Goal: Task Accomplishment & Management: Use online tool/utility

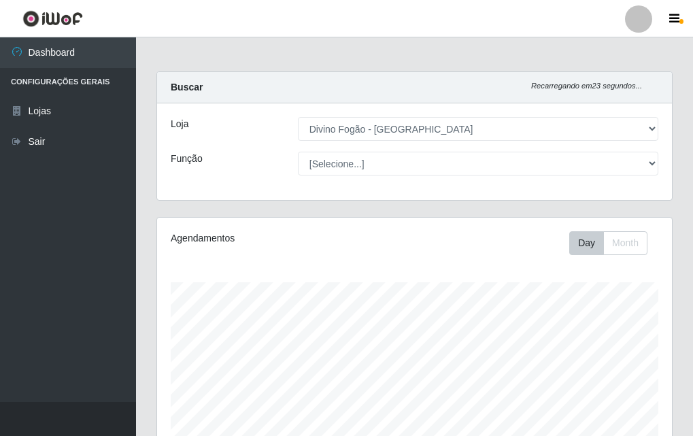
select select "499"
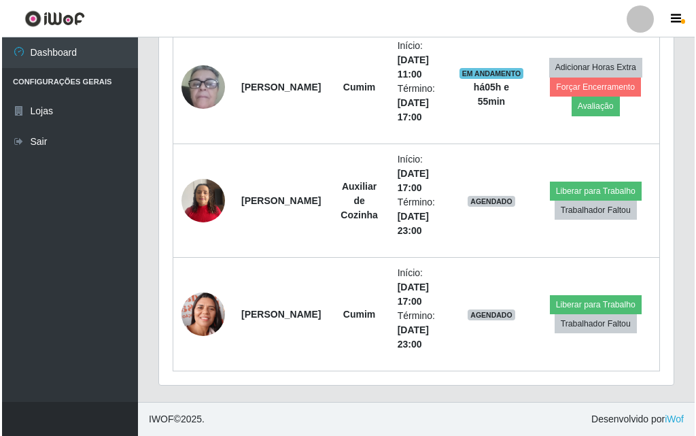
scroll to position [282, 515]
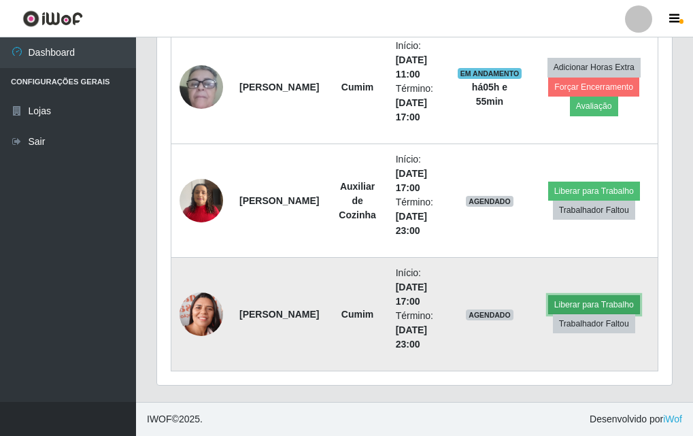
click at [586, 300] on button "Liberar para Trabalho" at bounding box center [594, 304] width 92 height 19
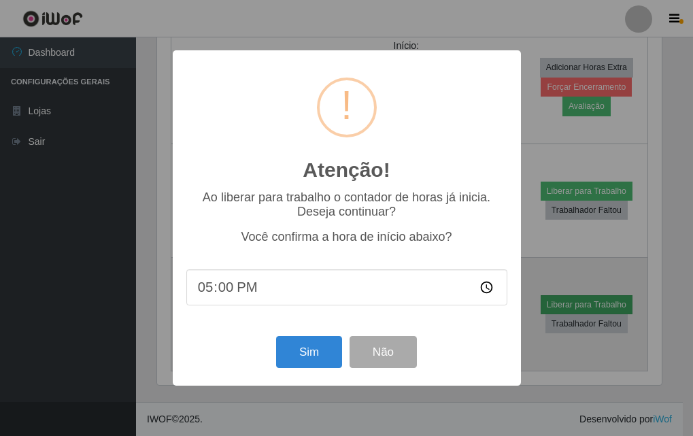
scroll to position [282, 508]
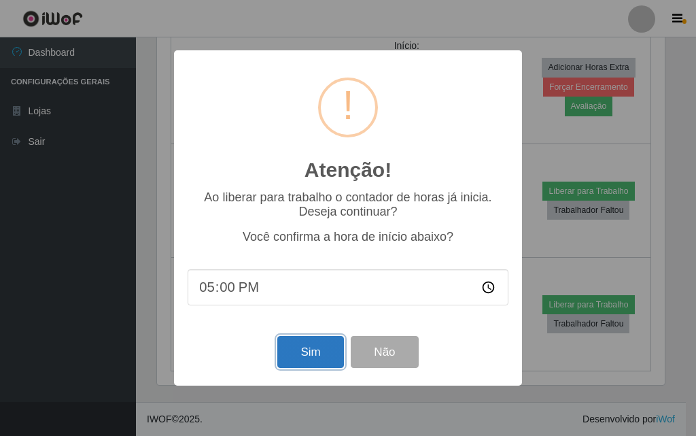
click at [305, 353] on button "Sim" at bounding box center [310, 352] width 66 height 32
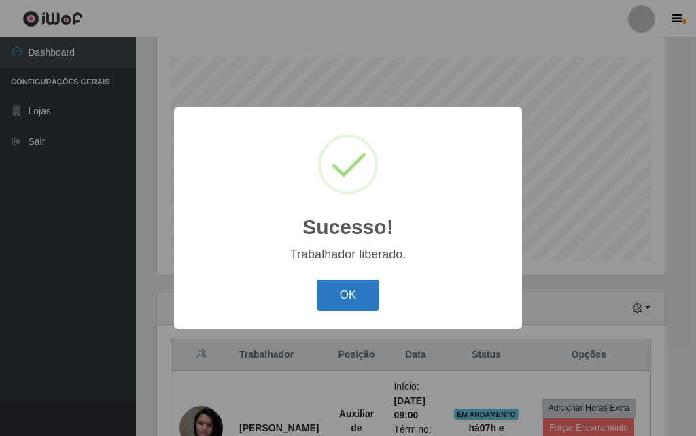
click at [341, 299] on button "OK" at bounding box center [348, 296] width 63 height 32
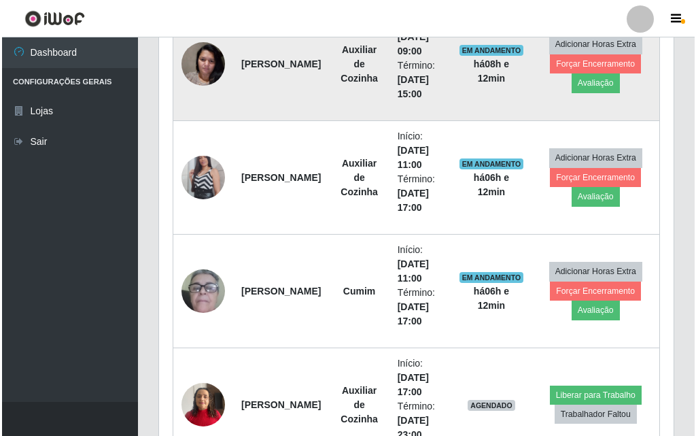
scroll to position [521, 0]
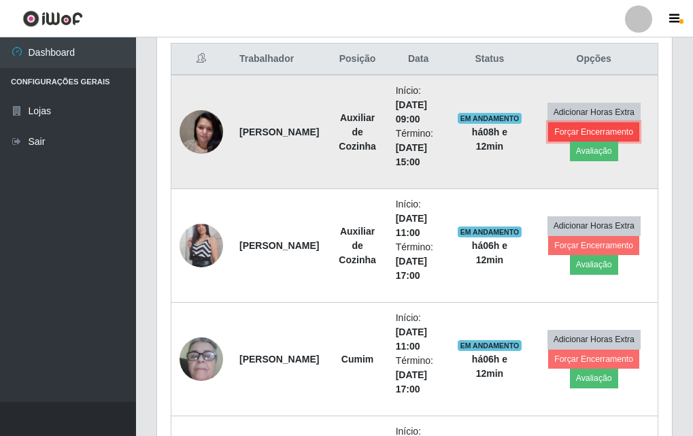
click at [597, 128] on button "Forçar Encerramento" at bounding box center [593, 131] width 91 height 19
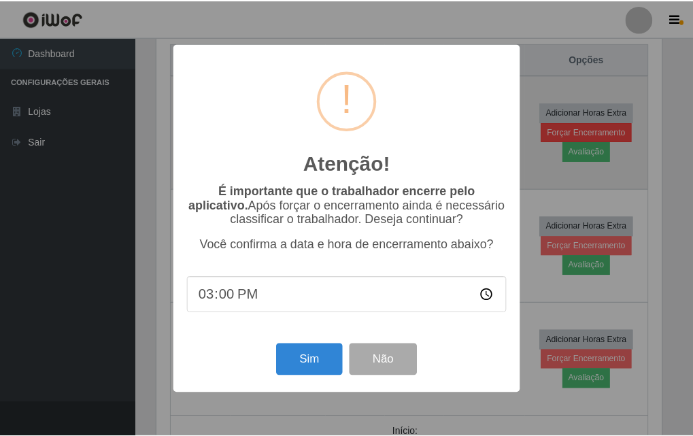
scroll to position [282, 508]
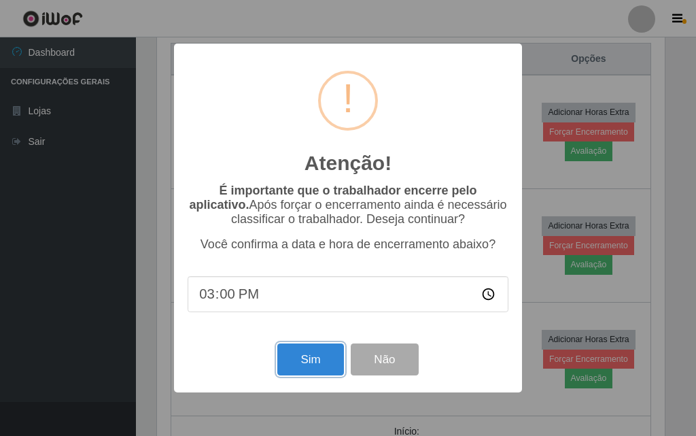
drag, startPoint x: 306, startPoint y: 369, endPoint x: 502, endPoint y: 230, distance: 240.0
click at [309, 366] on button "Sim" at bounding box center [310, 359] width 66 height 32
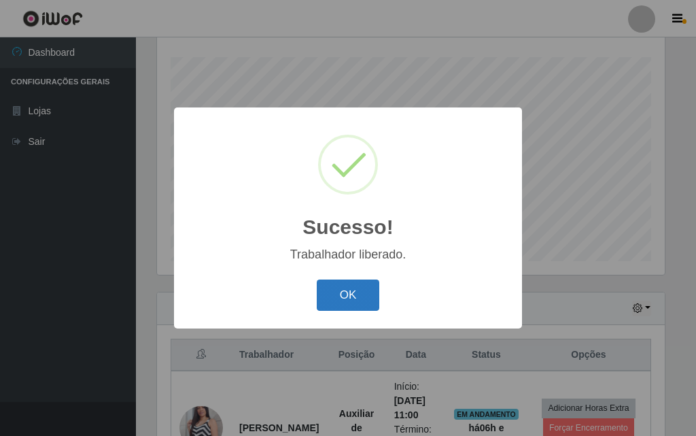
click at [358, 295] on button "OK" at bounding box center [348, 296] width 63 height 32
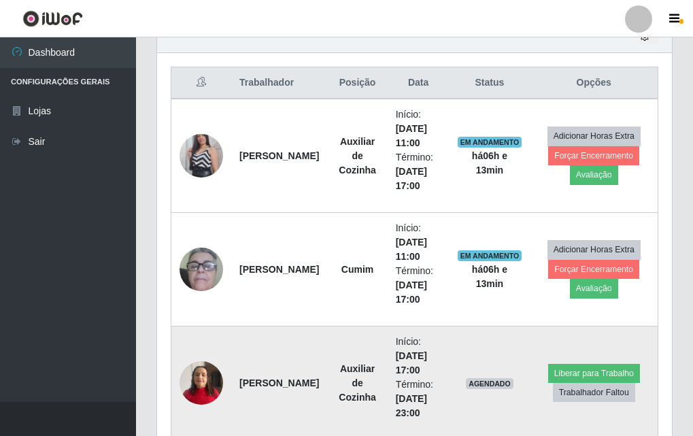
scroll to position [565, 0]
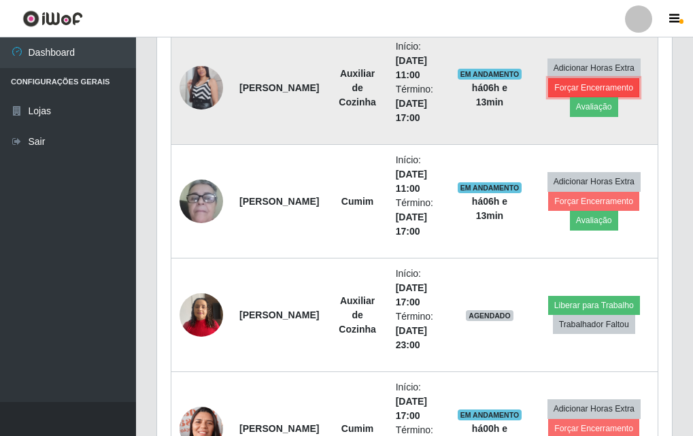
click at [635, 79] on button "Forçar Encerramento" at bounding box center [593, 87] width 91 height 19
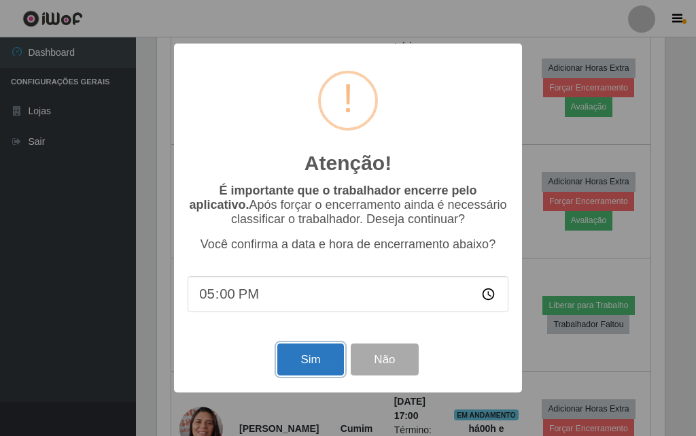
click at [303, 365] on button "Sim" at bounding box center [310, 359] width 66 height 32
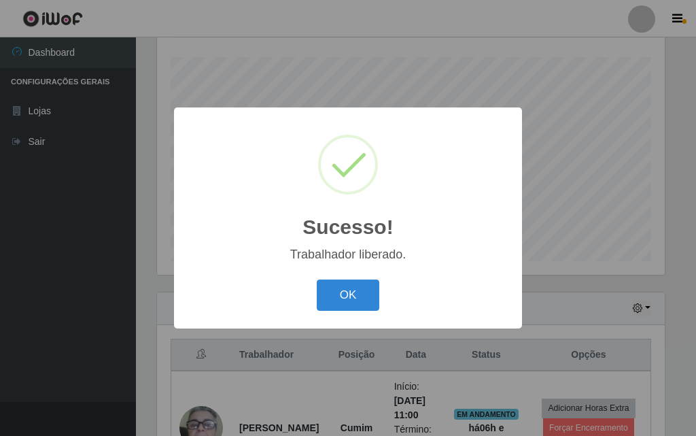
drag, startPoint x: 349, startPoint y: 301, endPoint x: 435, endPoint y: 233, distance: 109.5
click at [353, 295] on button "OK" at bounding box center [348, 296] width 63 height 32
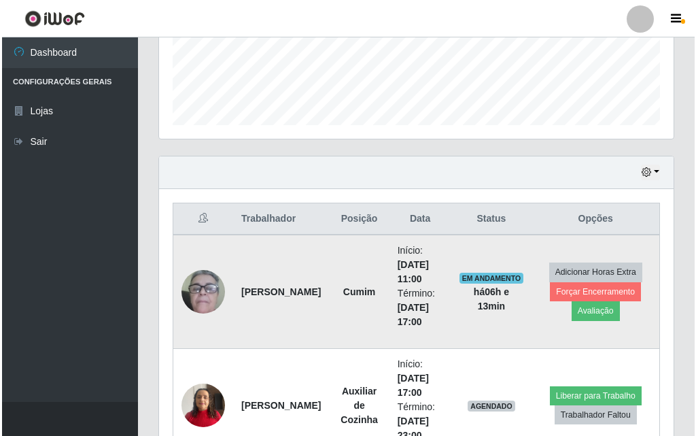
scroll to position [497, 0]
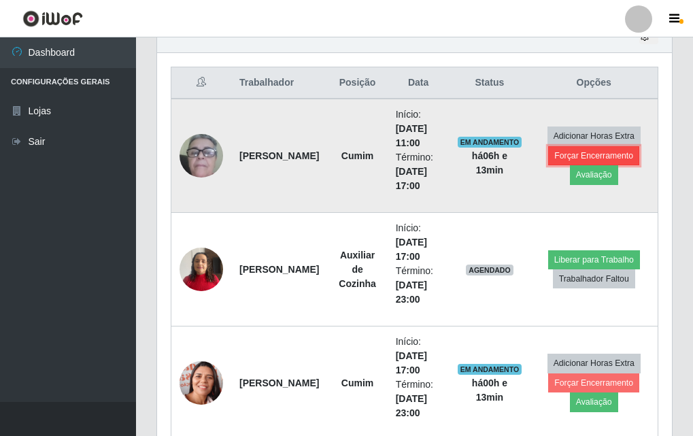
click at [608, 148] on button "Forçar Encerramento" at bounding box center [593, 155] width 91 height 19
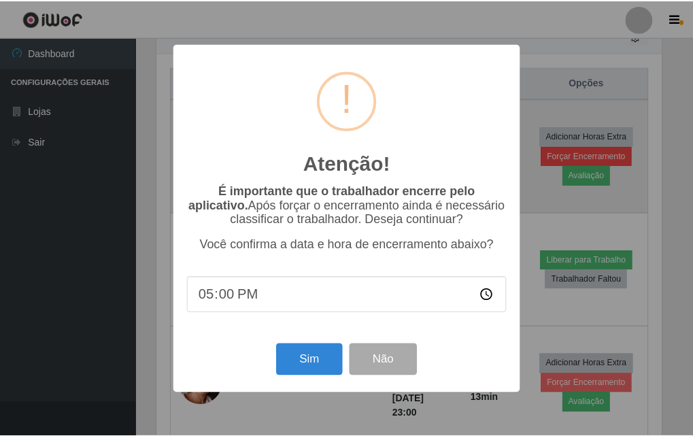
scroll to position [282, 508]
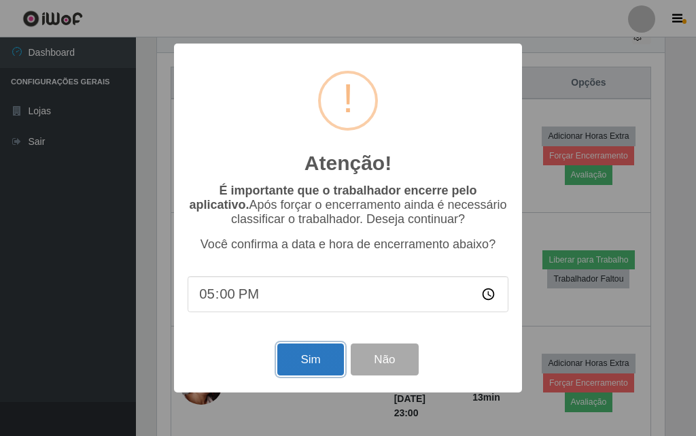
click at [307, 356] on button "Sim" at bounding box center [310, 359] width 66 height 32
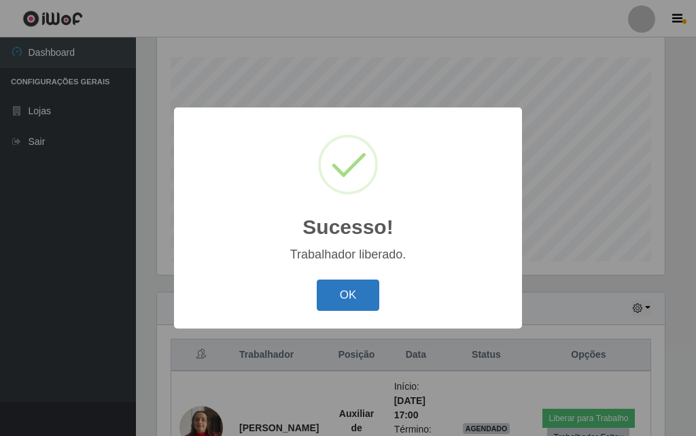
click at [361, 305] on button "OK" at bounding box center [348, 296] width 63 height 32
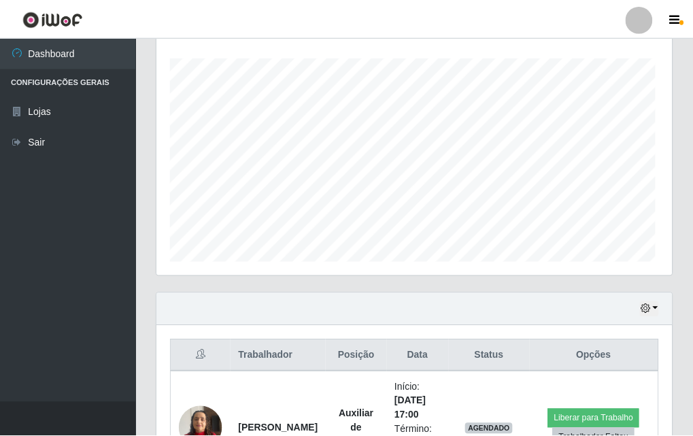
scroll to position [0, 0]
